Goal: Task Accomplishment & Management: Use online tool/utility

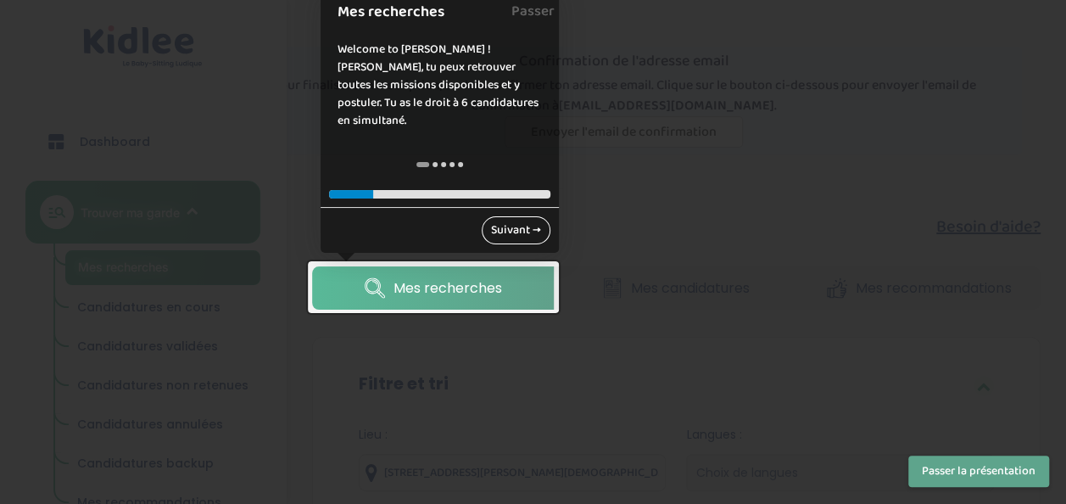
click at [515, 217] on link "Suivant →" at bounding box center [515, 230] width 69 height 28
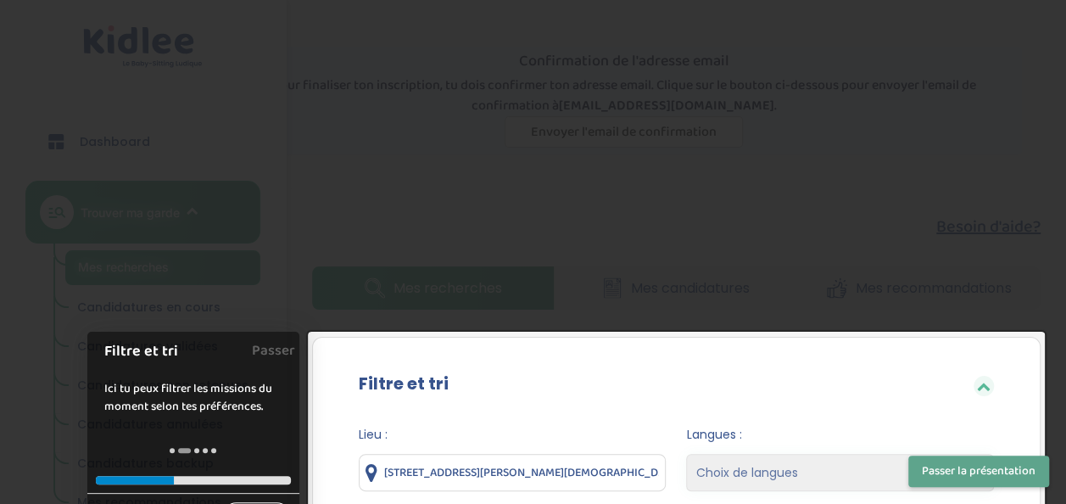
scroll to position [334, 0]
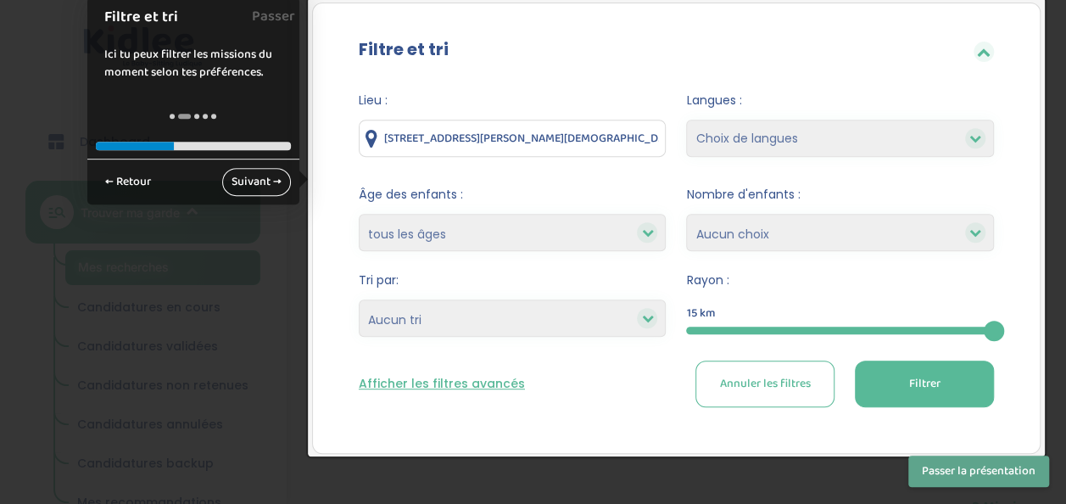
click at [746, 136] on select "Choix de langues Allemand Anglais Arabe Espagnol Grec Russe Français Coréen" at bounding box center [840, 138] width 308 height 37
click at [618, 63] on div "Filtre et tri" at bounding box center [676, 51] width 686 height 55
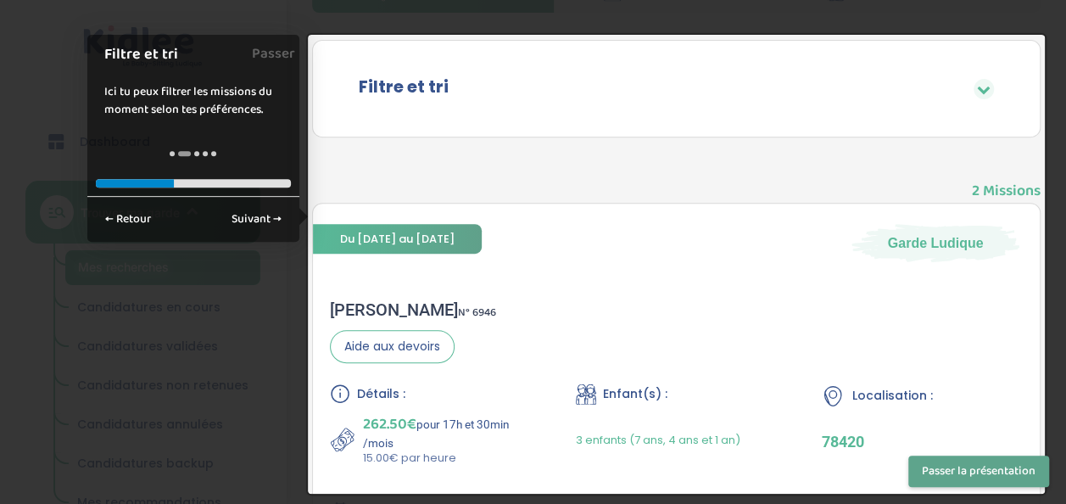
scroll to position [280, 0]
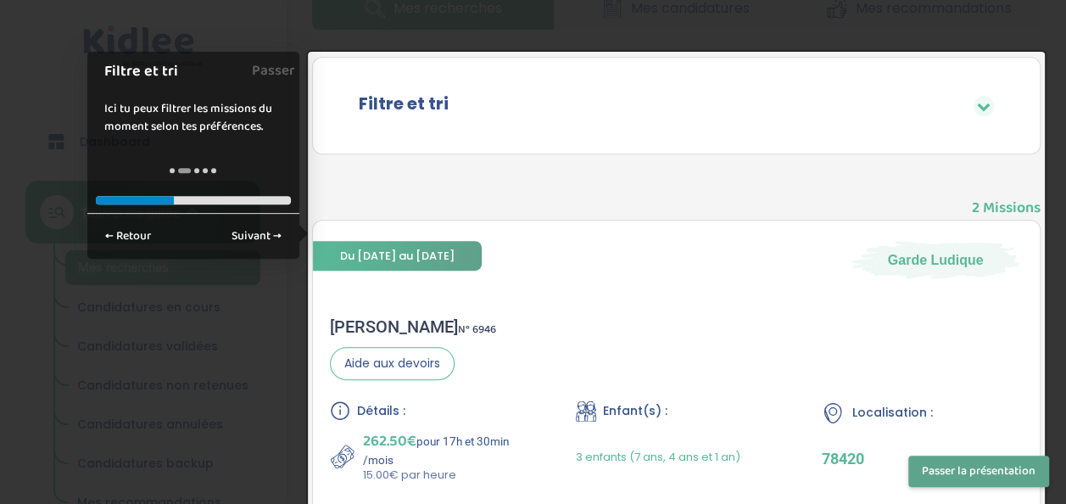
click at [421, 249] on div at bounding box center [676, 281] width 737 height 459
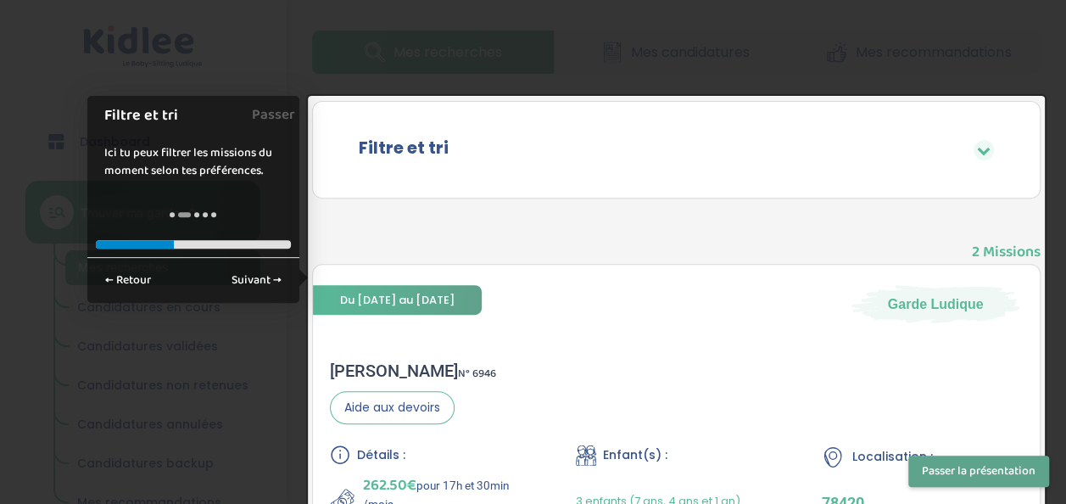
scroll to position [234, 0]
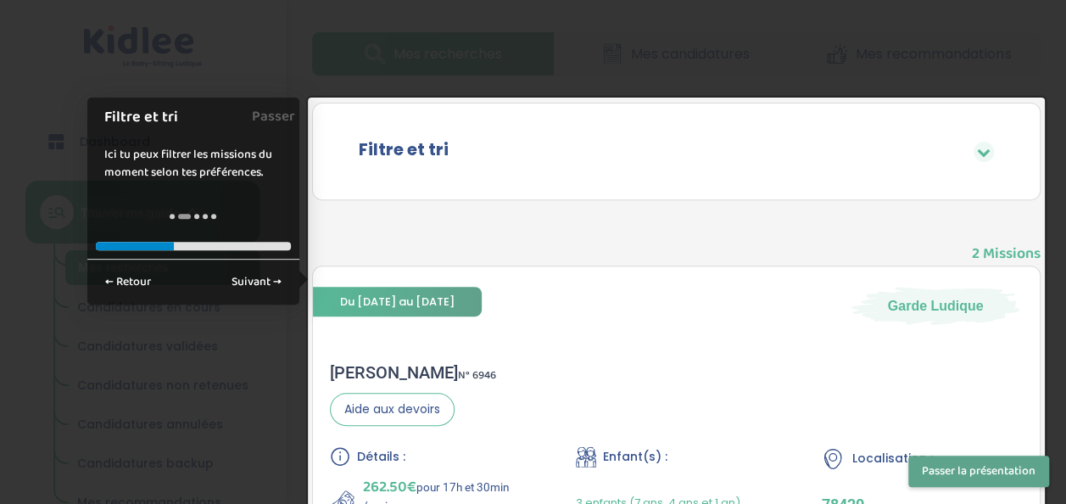
click at [809, 177] on div "Filtre et tri" at bounding box center [676, 151] width 686 height 55
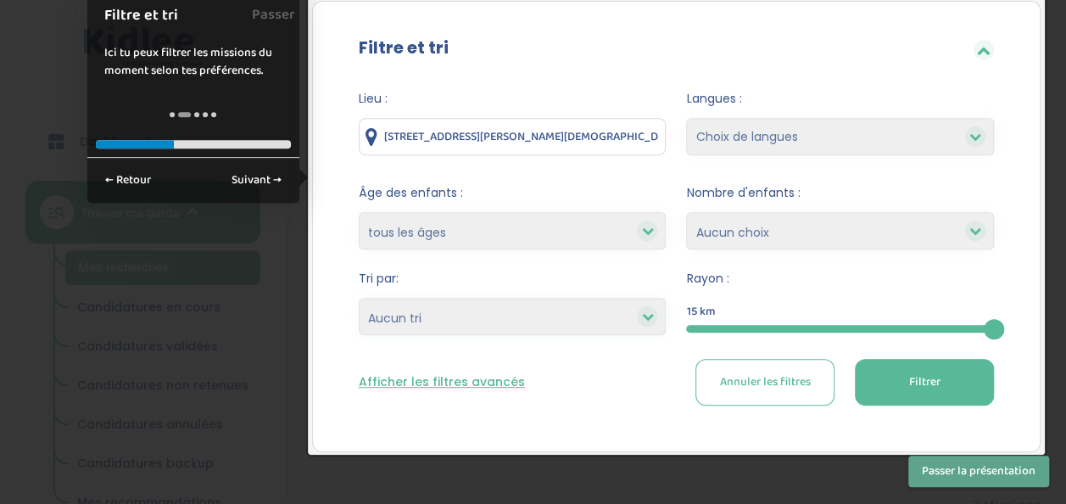
scroll to position [332, 0]
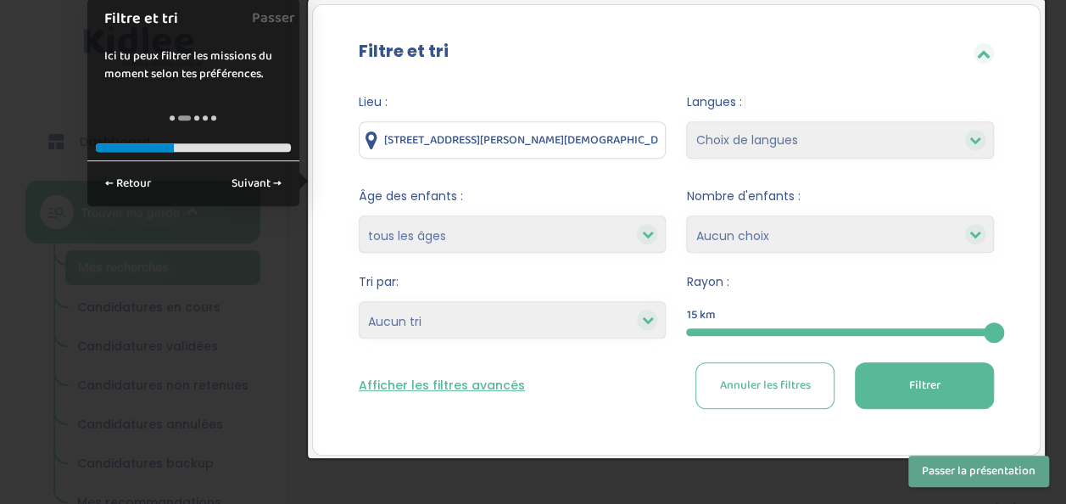
click at [570, 226] on select "moins de 3 ans entre 3 et 6 ans plus de 6 ans tous les âges" at bounding box center [513, 233] width 308 height 37
click at [359, 215] on select "moins de 3 ans entre 3 et 6 ans plus de 6 ans tous les âges" at bounding box center [513, 233] width 308 height 37
click at [754, 239] on select "1 2 3 4 Aucun choix" at bounding box center [840, 233] width 308 height 37
select select "3"
click at [686, 215] on select "1 2 3 4 Aucun choix" at bounding box center [840, 233] width 308 height 37
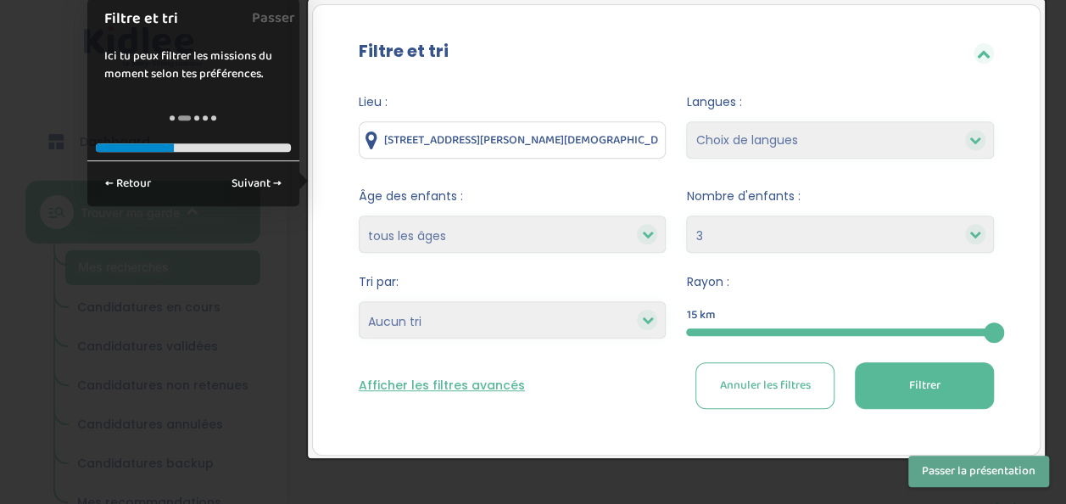
click at [524, 309] on select "Heures par semaine (croissant) Heures par semaine (décroissant) Date de démarra…" at bounding box center [513, 319] width 308 height 37
select select "hours_asc"
click at [359, 301] on select "Heures par semaine (croissant) Heures par semaine (décroissant) Date de démarra…" at bounding box center [513, 319] width 308 height 37
click at [527, 142] on input "11 Avenue du Général de Gaulle , Saint-Ouen-l'Aumône, France" at bounding box center [513, 139] width 308 height 37
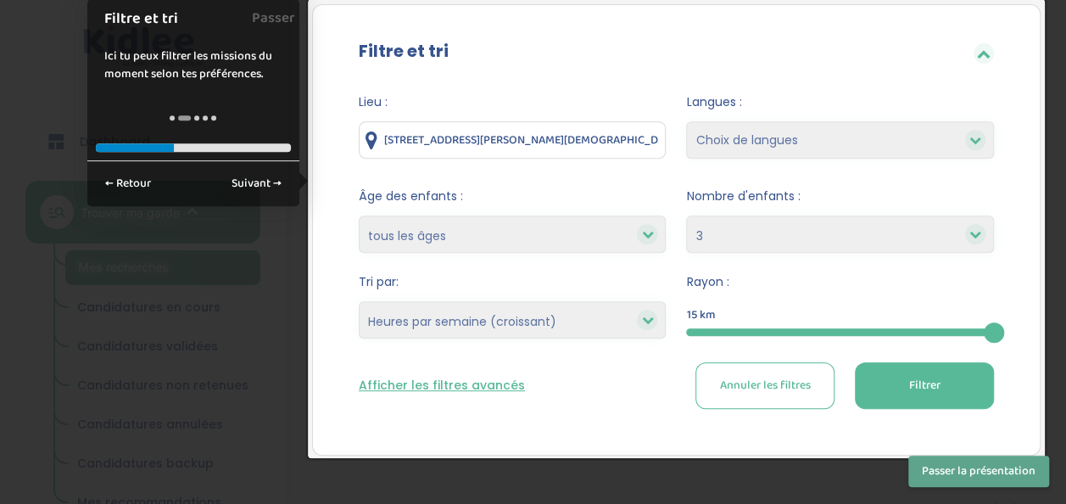
click at [527, 142] on input "11 Avenue du Général de Gaulle , Saint-Ouen-l'Aumône, France" at bounding box center [513, 139] width 308 height 37
type input "U"
click at [552, 178] on form "Lieu : 93430 Langues : Choix de langues Allemand Anglais Arabe Espagnol Grec Ru…" at bounding box center [676, 250] width 635 height 315
click at [924, 382] on span "Filtrer" at bounding box center [923, 385] width 31 height 18
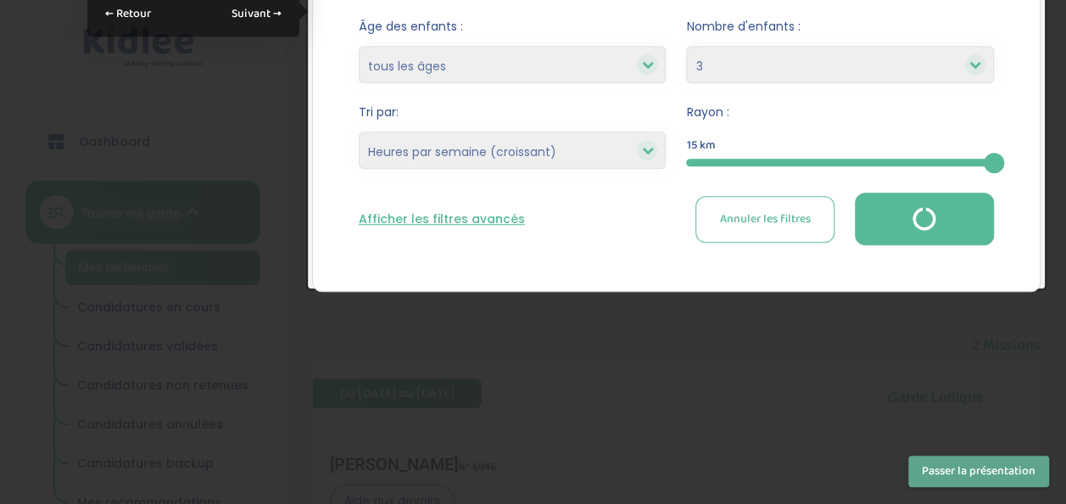
scroll to position [504, 0]
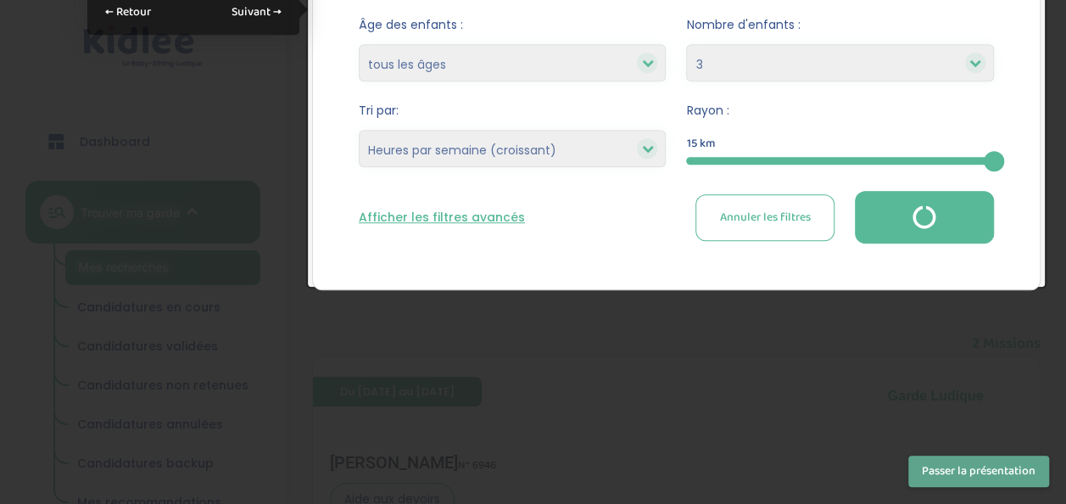
click at [960, 470] on button "Passer la présentation" at bounding box center [978, 470] width 141 height 31
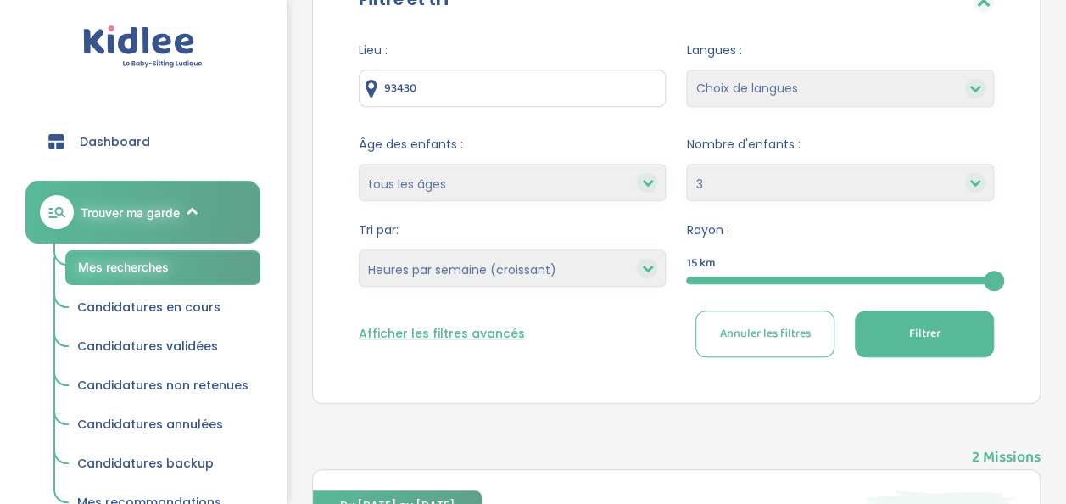
scroll to position [348, 0]
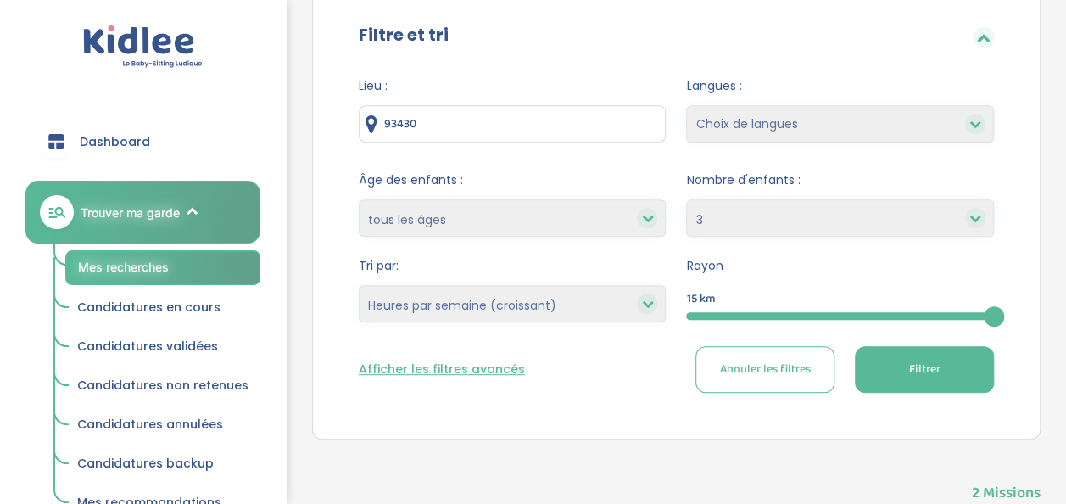
click at [744, 356] on button "Annuler les filtres" at bounding box center [764, 369] width 139 height 47
type input "11 Avenue du Général de Gaulle , Saint-Ouen-l'Aumône, France"
select select
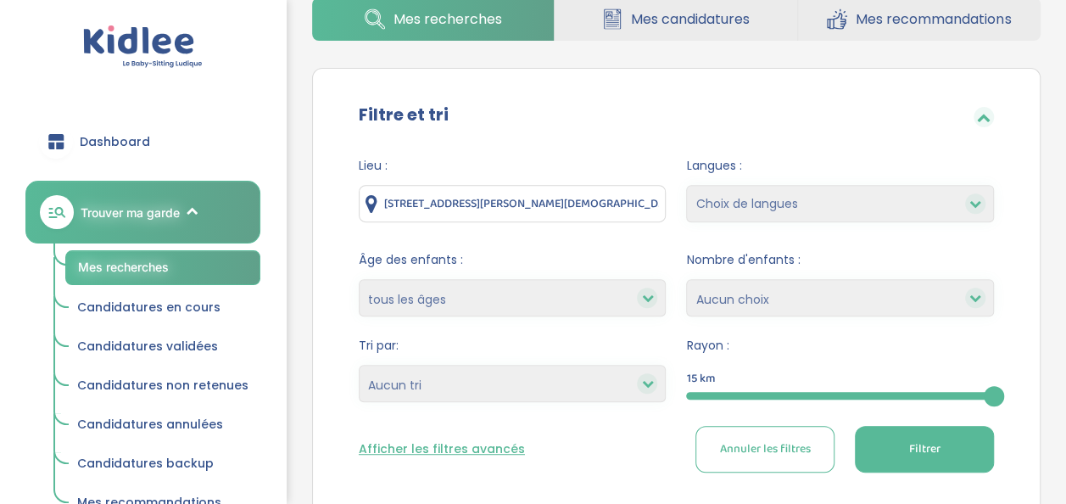
scroll to position [274, 0]
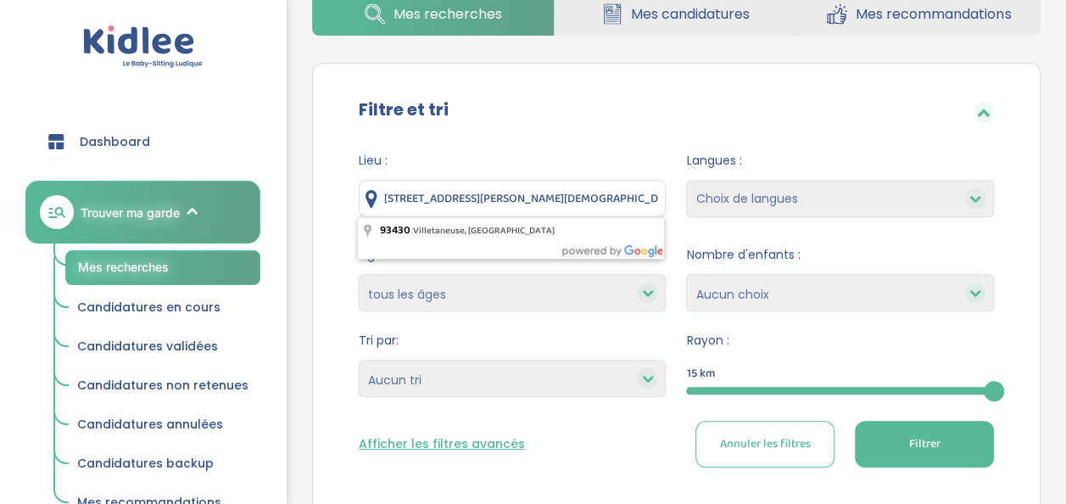
click at [598, 192] on input "11 Avenue du Général de Gaulle , Saint-Ouen-l'Aumône, France" at bounding box center [513, 198] width 308 height 37
type input "93430 Villetaneuse, France"
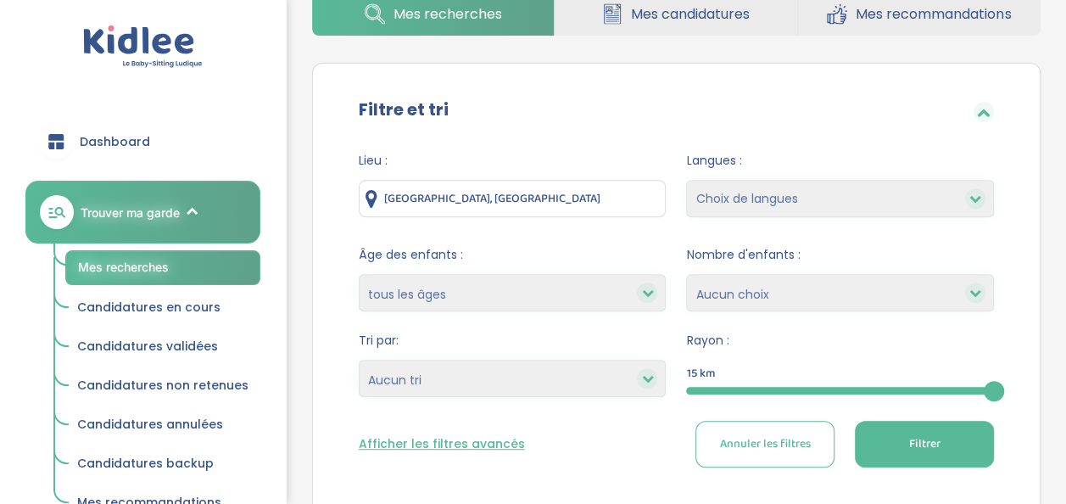
scroll to position [364, 0]
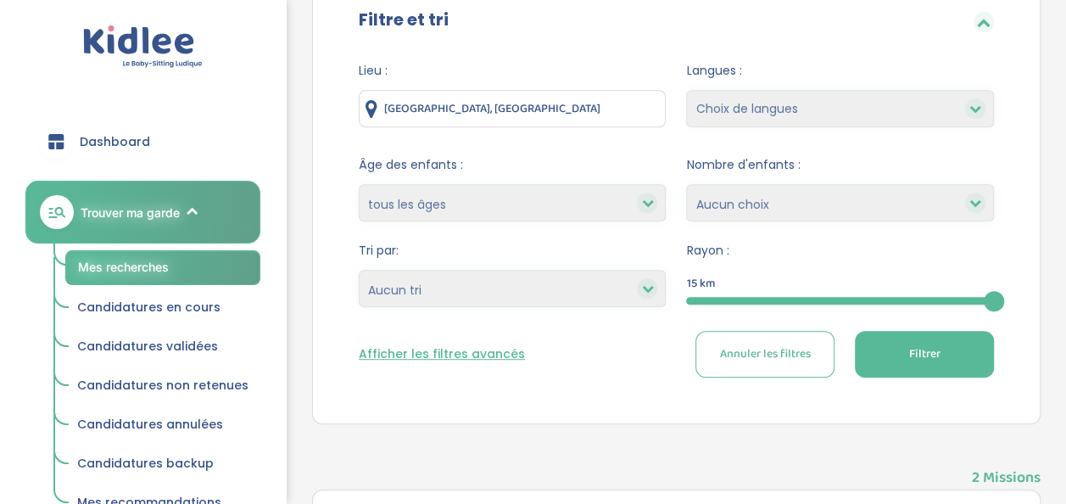
click at [565, 300] on select "Heures par semaine (croissant) Heures par semaine (décroissant) Date de démarra…" at bounding box center [513, 288] width 308 height 37
click at [584, 246] on span "Tri par:" at bounding box center [513, 251] width 308 height 18
click at [780, 205] on select "1 2 3 4 Aucun choix" at bounding box center [840, 202] width 308 height 37
click at [686, 184] on select "1 2 3 4 Aucun choix" at bounding box center [840, 202] width 308 height 37
click at [743, 307] on div "15" at bounding box center [840, 300] width 308 height 19
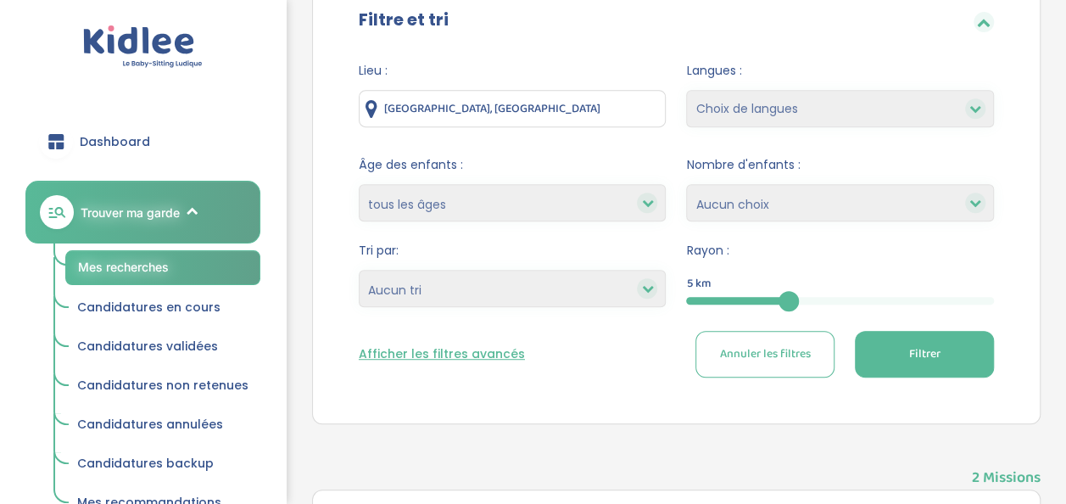
click at [989, 297] on div "5" at bounding box center [840, 301] width 308 height 8
click at [805, 108] on select "Choix de langues Allemand Anglais Arabe Espagnol Grec Russe Français Coréen" at bounding box center [840, 108] width 308 height 37
click at [539, 203] on select "moins de 3 ans entre 3 et 6 ans plus de 6 ans tous les âges" at bounding box center [513, 202] width 308 height 37
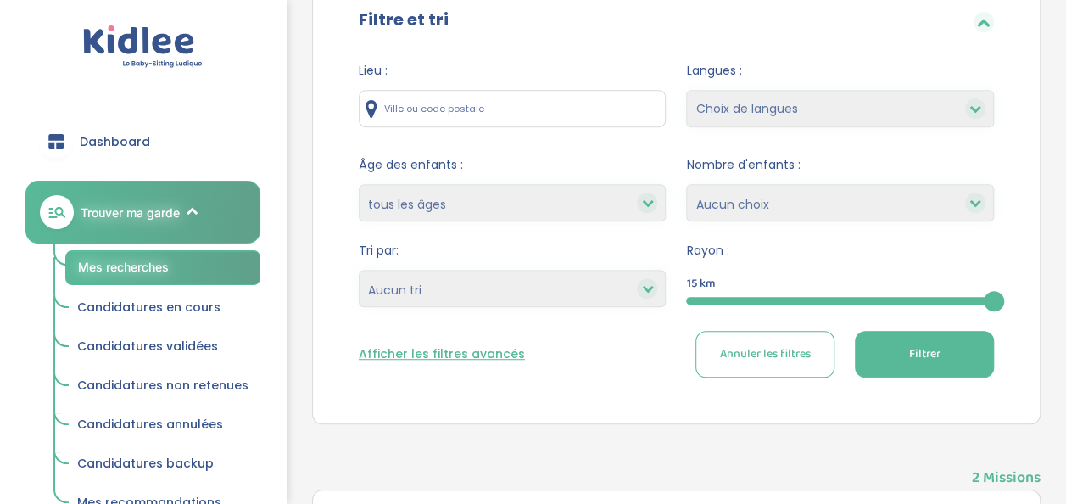
click at [641, 130] on div "Lieu :" at bounding box center [513, 99] width 308 height 74
click at [547, 103] on input "text" at bounding box center [513, 108] width 308 height 37
type input "93430"
click at [626, 168] on span "Âge des enfants :" at bounding box center [513, 165] width 308 height 18
click at [942, 354] on button "Filtrer" at bounding box center [923, 354] width 139 height 47
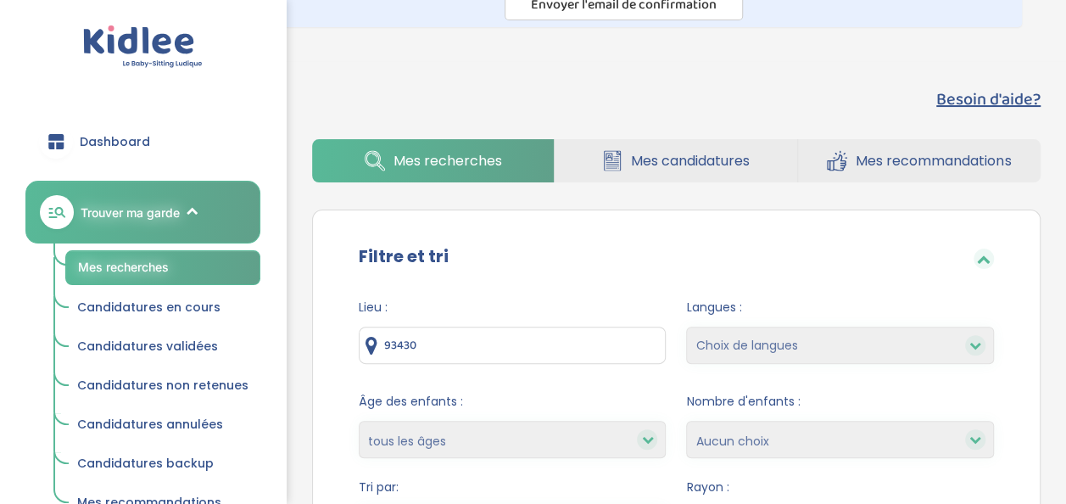
scroll to position [0, 0]
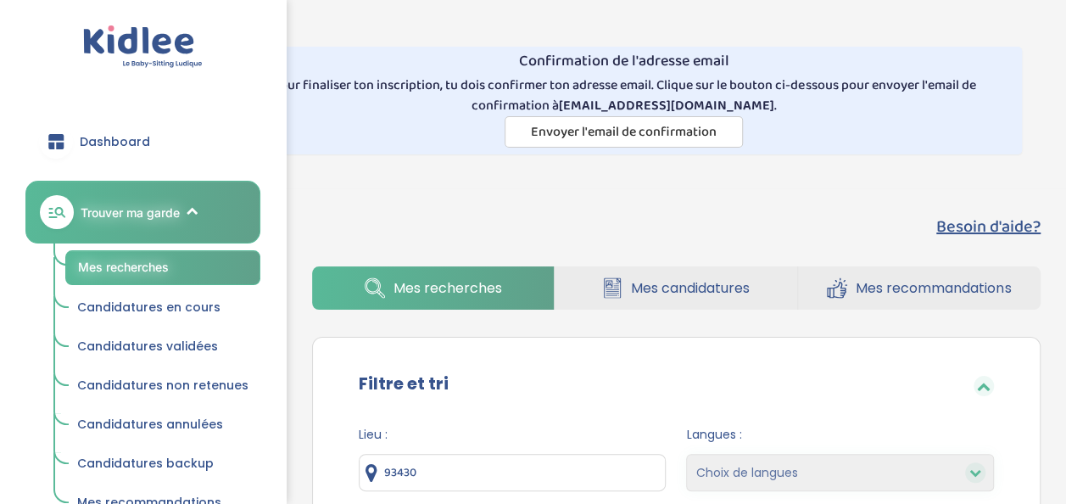
click at [205, 206] on link "Trouver ma garde" at bounding box center [142, 212] width 235 height 63
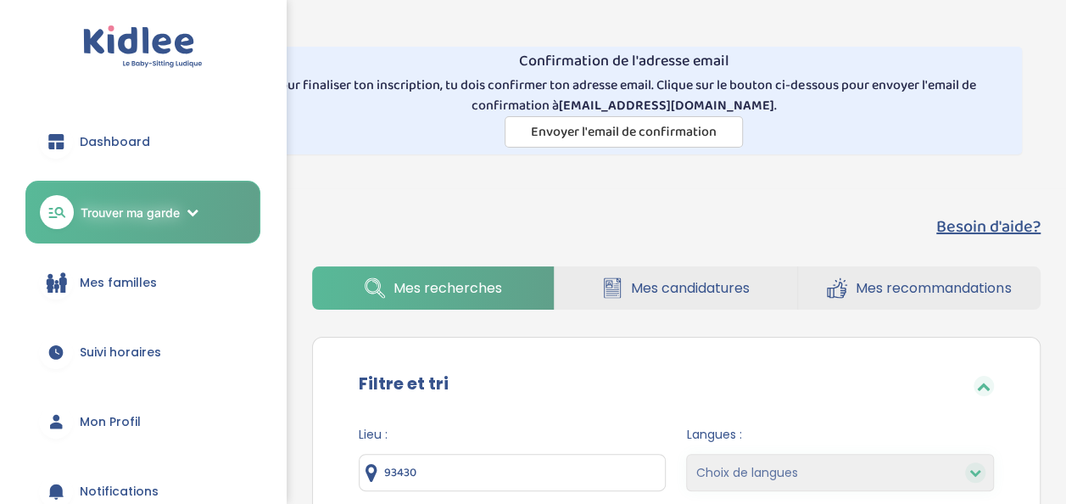
click at [849, 288] on link "Mes recommandations" at bounding box center [919, 287] width 242 height 43
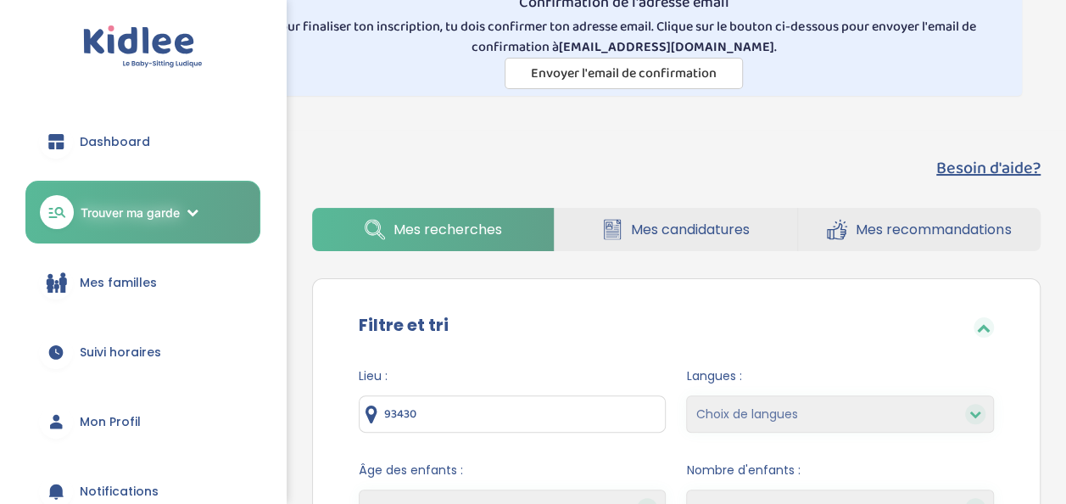
scroll to position [59, 0]
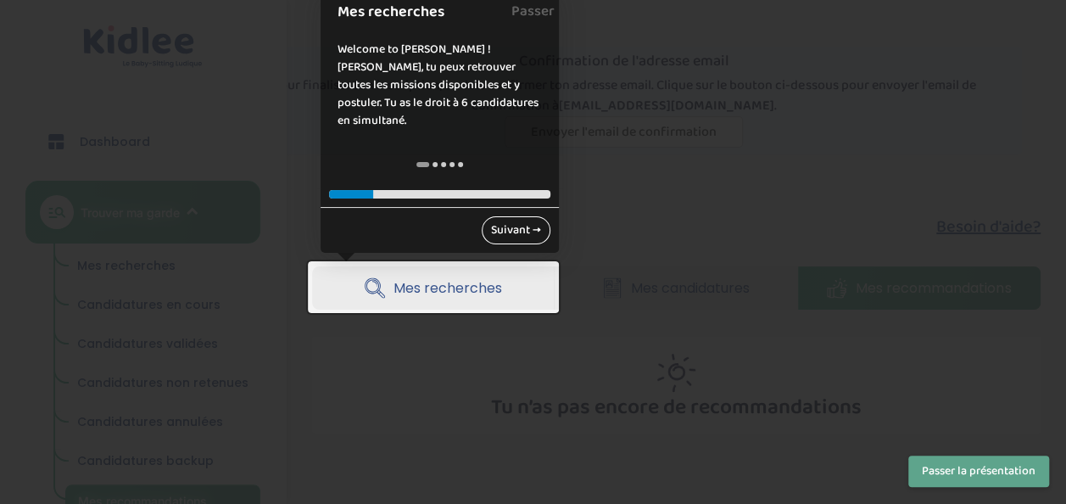
click at [522, 236] on link "Suivant →" at bounding box center [515, 230] width 69 height 28
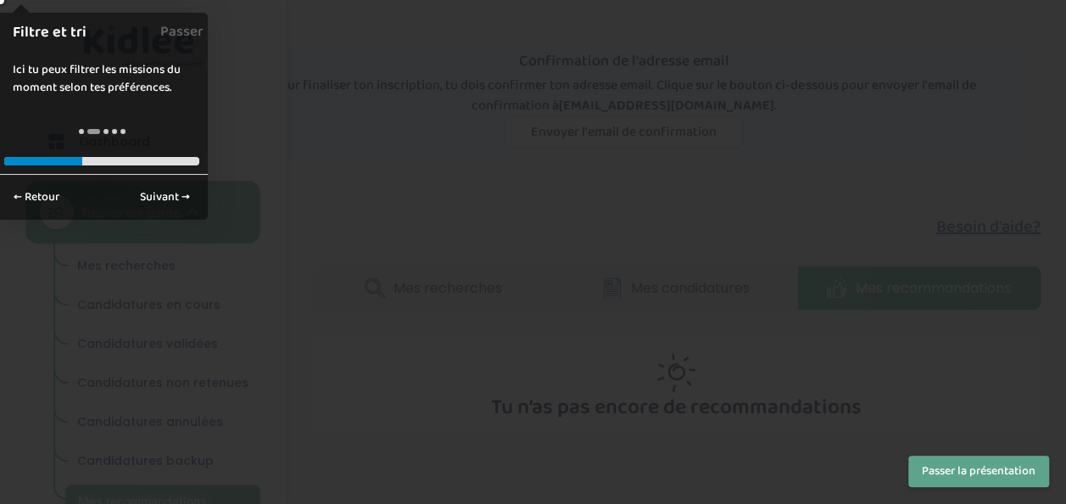
click at [159, 180] on div "← Retour Suivant →" at bounding box center [102, 197] width 212 height 46
click at [162, 192] on link "Suivant →" at bounding box center [165, 197] width 69 height 28
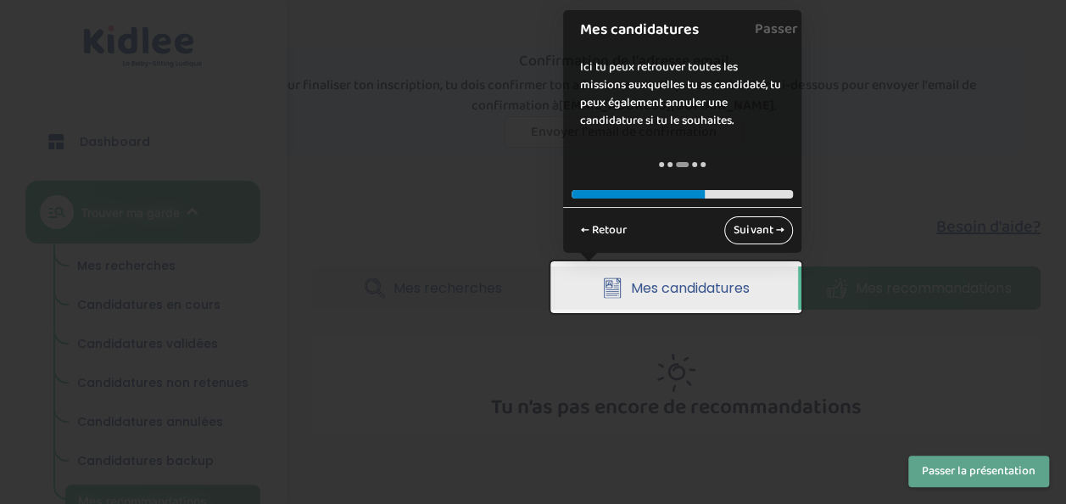
click at [759, 231] on link "Suivant →" at bounding box center [758, 230] width 69 height 28
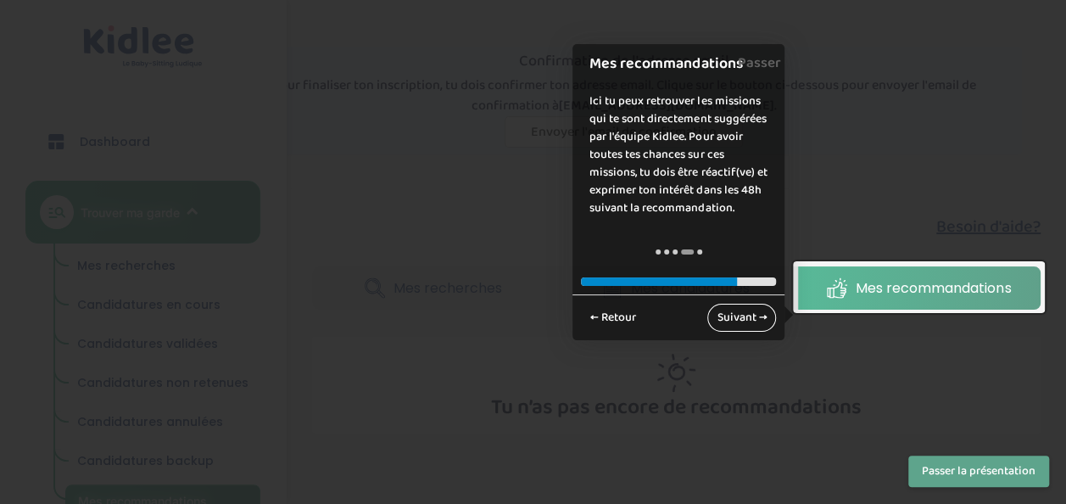
click at [731, 315] on link "Suivant →" at bounding box center [741, 317] width 69 height 28
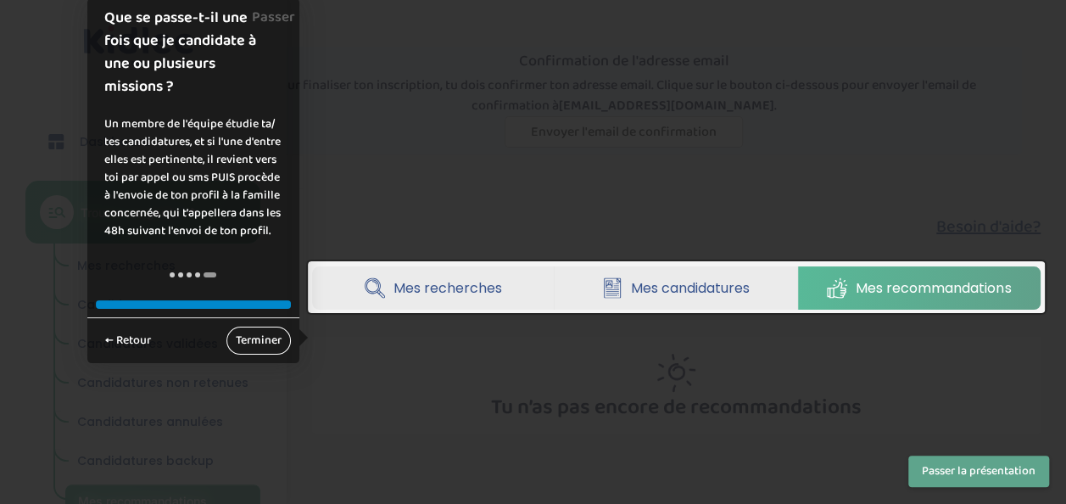
click at [231, 342] on link "Terminer" at bounding box center [258, 340] width 64 height 28
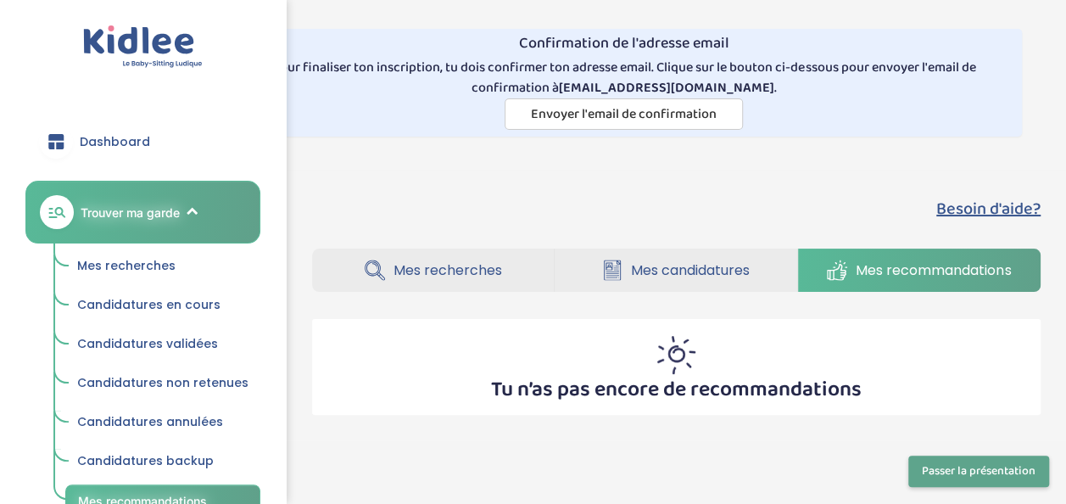
scroll to position [17, 0]
click at [696, 285] on link "Mes candidatures" at bounding box center [675, 270] width 242 height 43
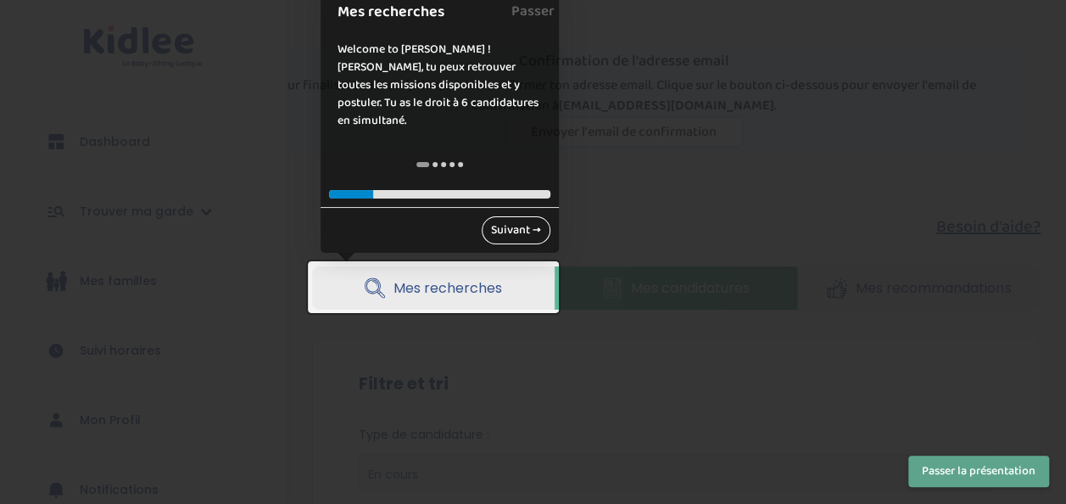
click at [515, 230] on link "Suivant →" at bounding box center [515, 230] width 69 height 28
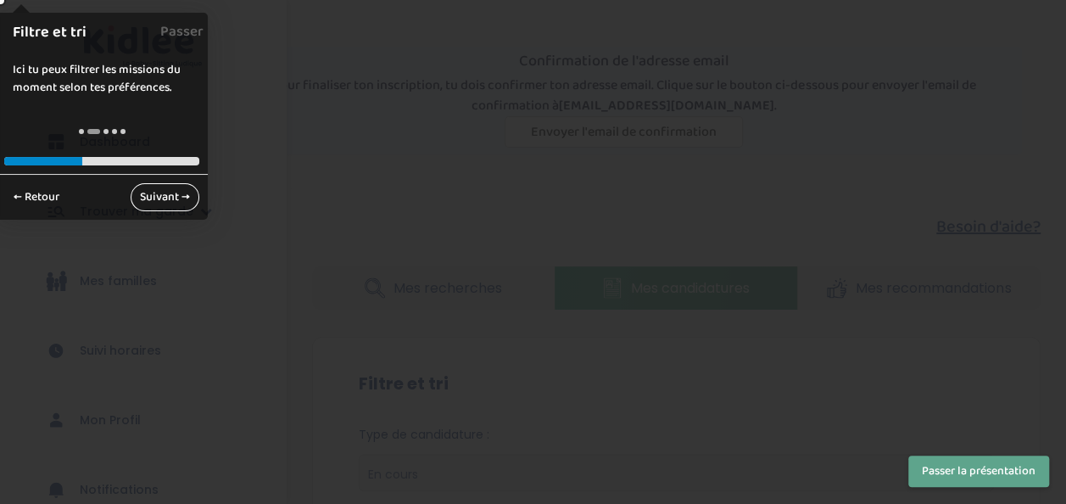
click at [146, 194] on link "Suivant →" at bounding box center [165, 197] width 69 height 28
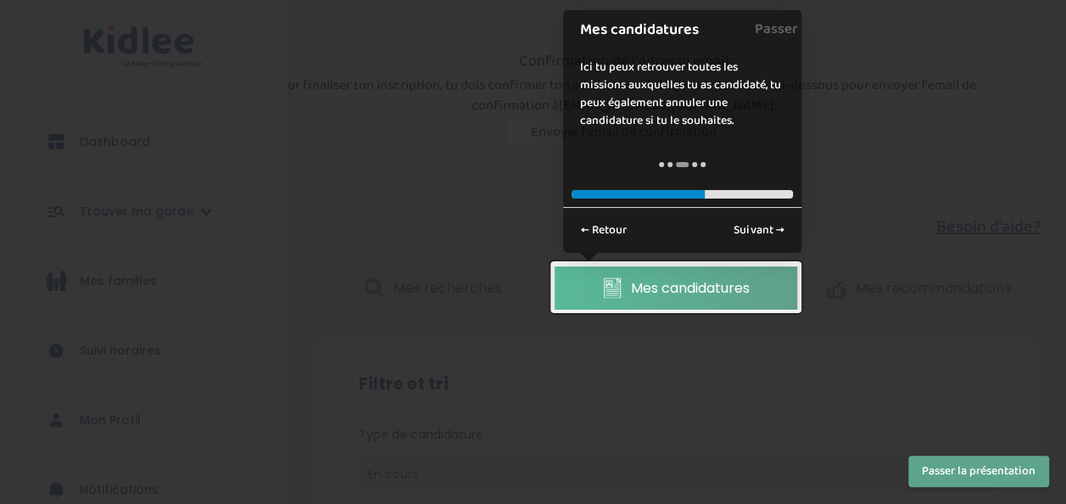
click at [945, 463] on button "Passer la présentation" at bounding box center [978, 470] width 141 height 31
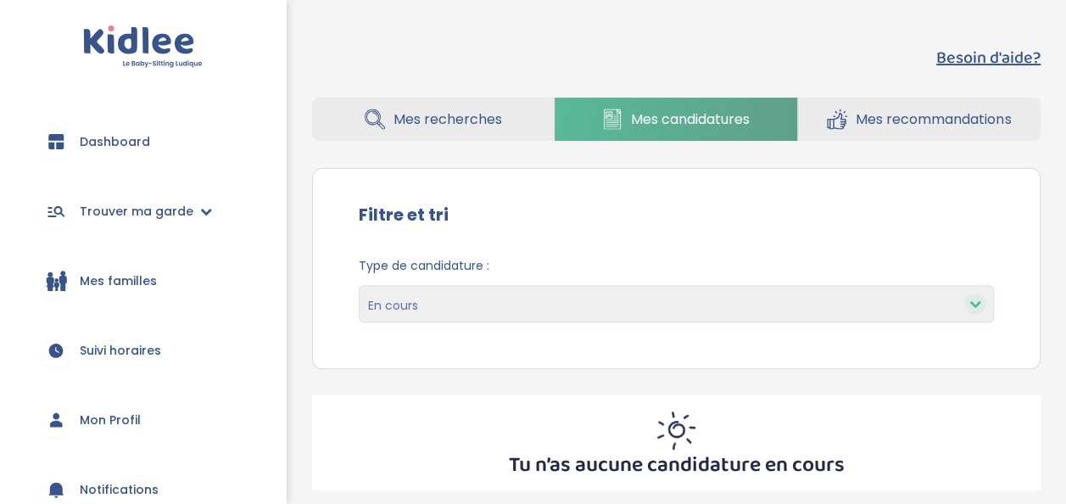
scroll to position [165, 0]
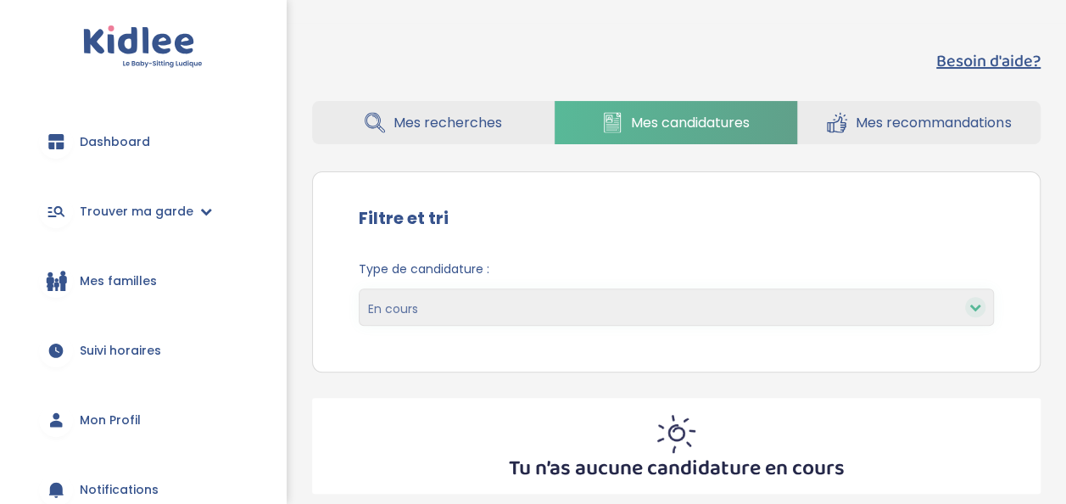
click at [462, 120] on span "Mes recherches" at bounding box center [447, 122] width 109 height 21
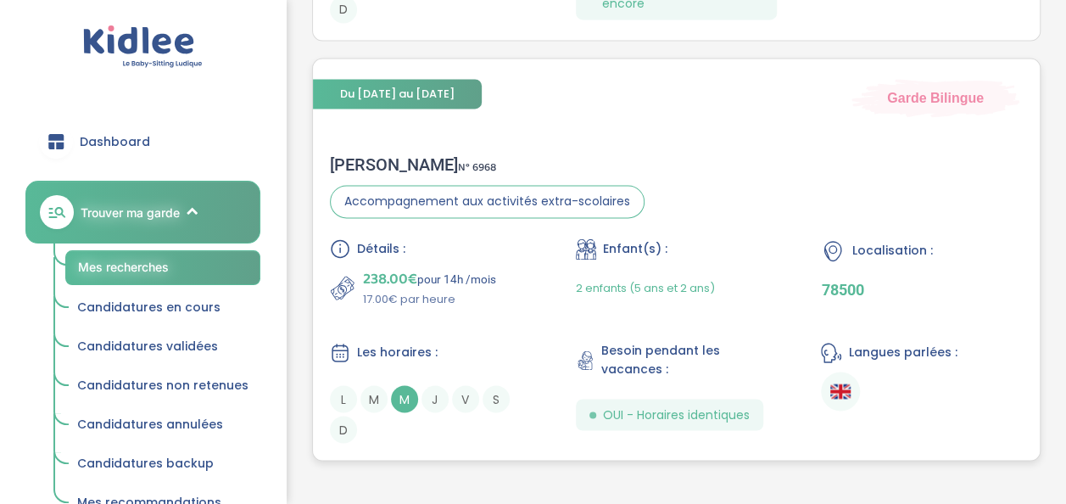
scroll to position [1261, 0]
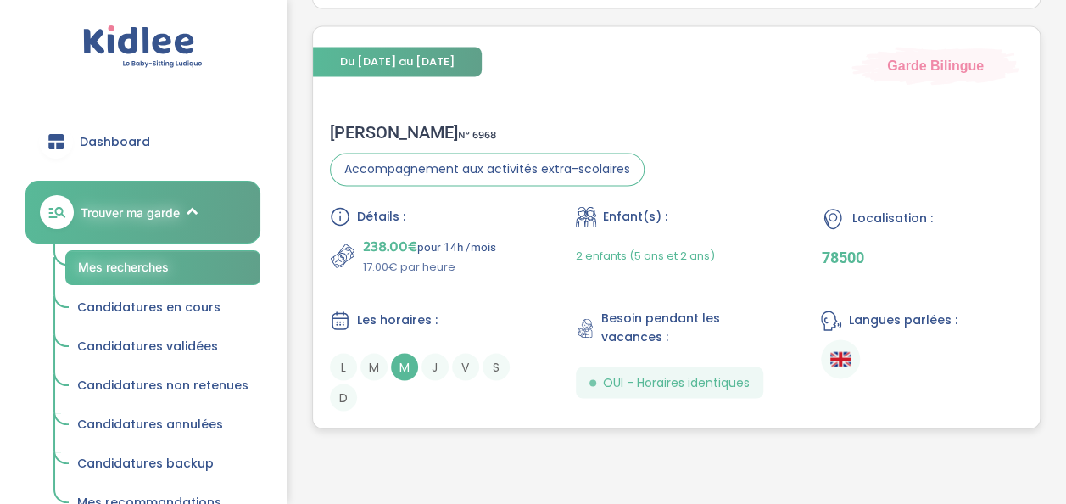
click at [735, 219] on div "Enfant(s) :" at bounding box center [677, 216] width 202 height 21
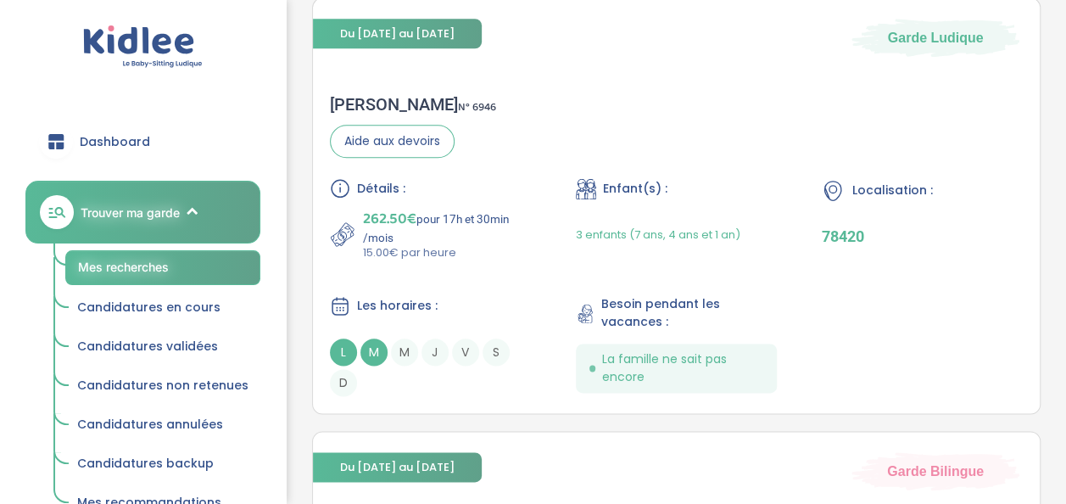
scroll to position [858, 0]
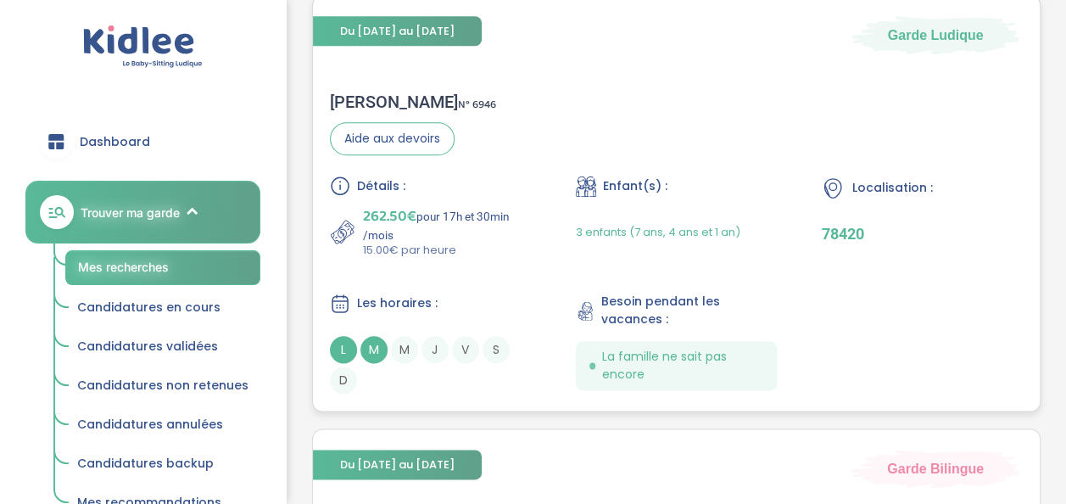
click at [636, 78] on div "Mahadiouba T . N° 6946 Aide aux devoirs Détails : 262.50€ pour 17h et 30min /mo…" at bounding box center [676, 243] width 726 height 336
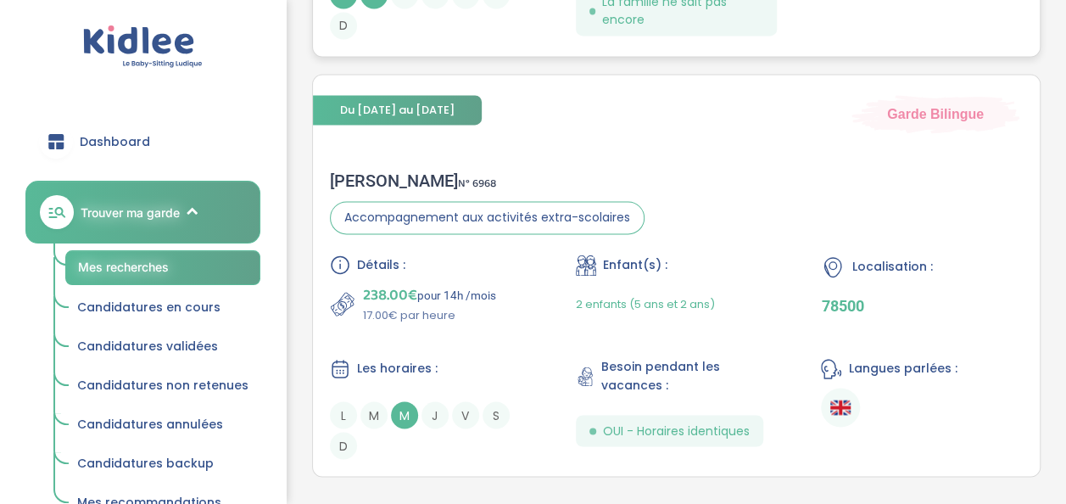
scroll to position [1229, 0]
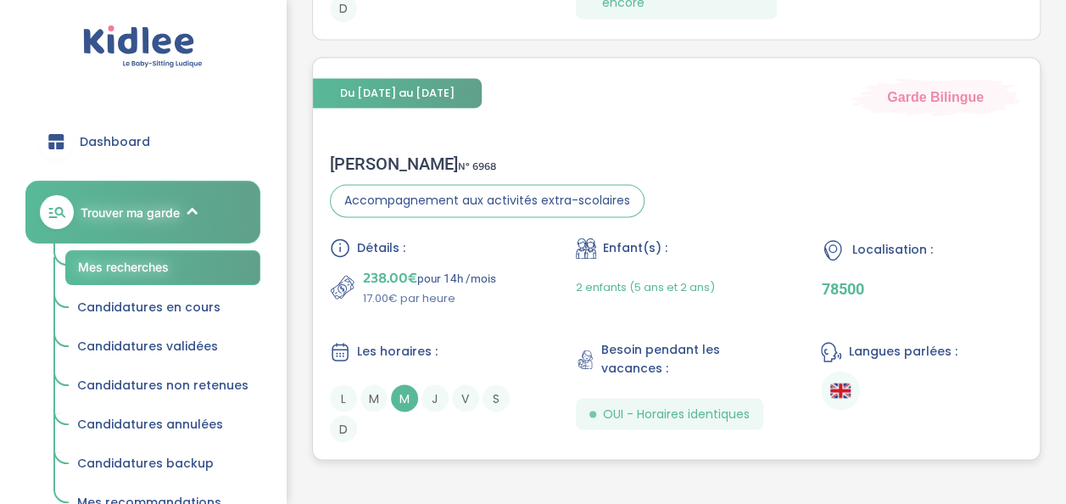
click at [604, 169] on div "amina l . N° 6968" at bounding box center [487, 163] width 314 height 20
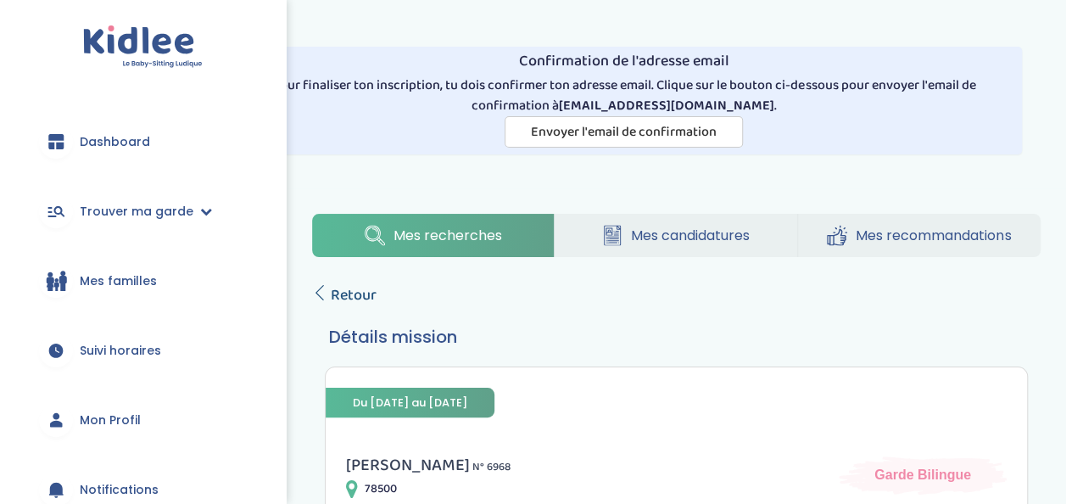
click at [348, 293] on span "Retour" at bounding box center [354, 295] width 46 height 24
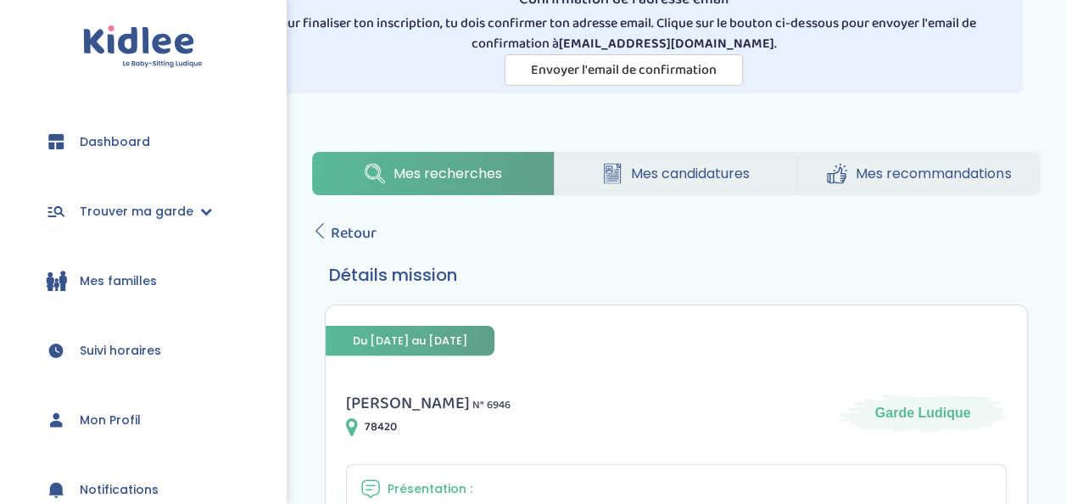
scroll to position [53, 0]
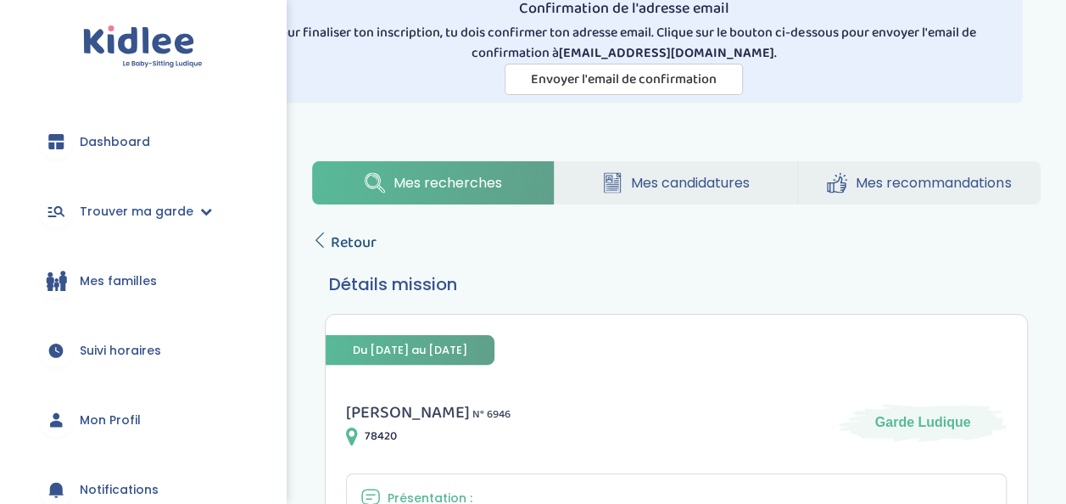
click at [363, 236] on span "Retour" at bounding box center [354, 243] width 46 height 24
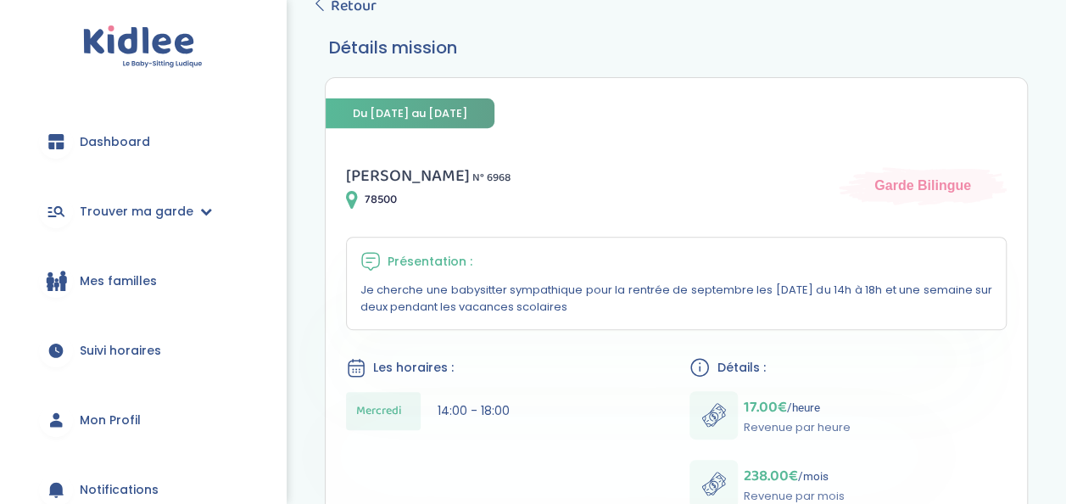
scroll to position [277, 0]
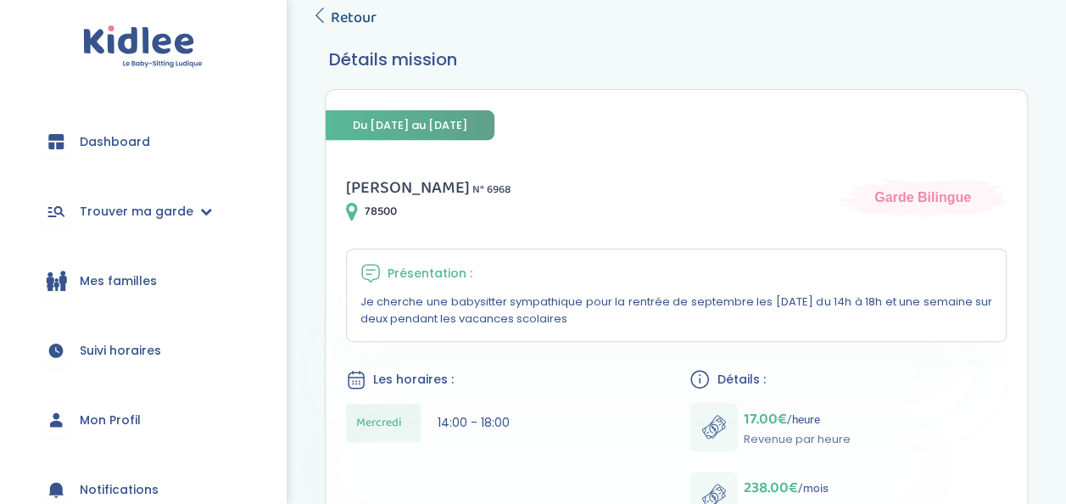
click at [361, 16] on span "Retour" at bounding box center [354, 18] width 46 height 24
